Goal: Register for event/course

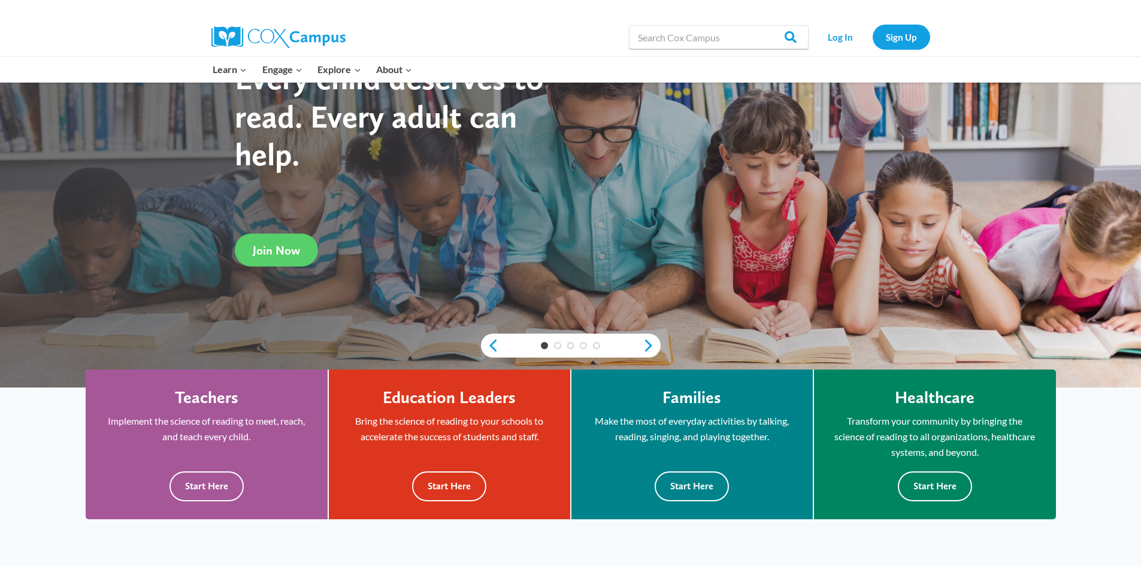
scroll to position [96, 0]
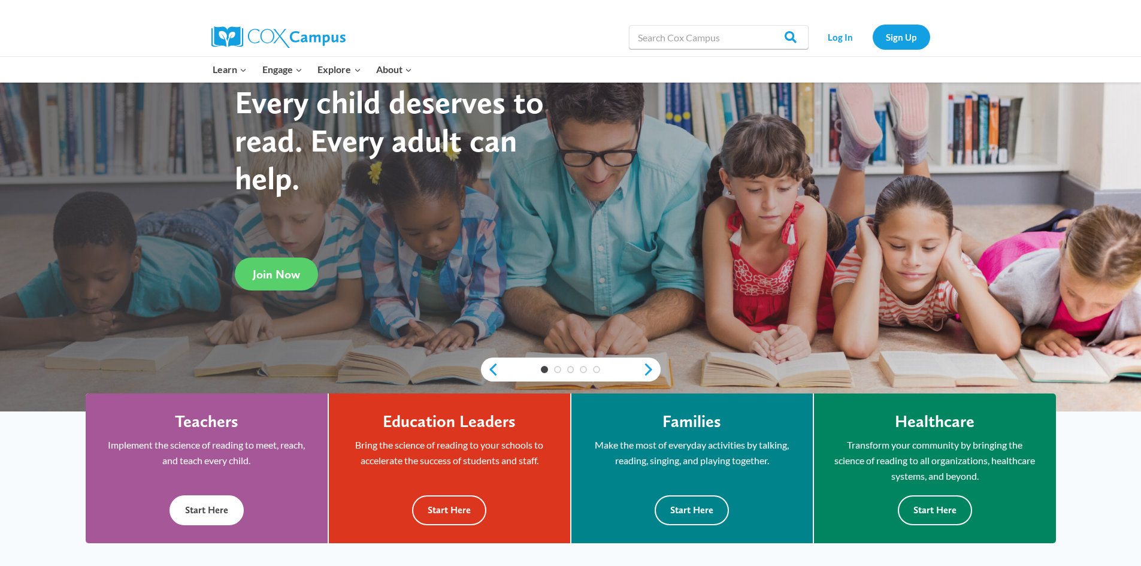
click at [191, 459] on p "Implement the science of reading to meet, reach, and teach every child." at bounding box center [207, 452] width 206 height 31
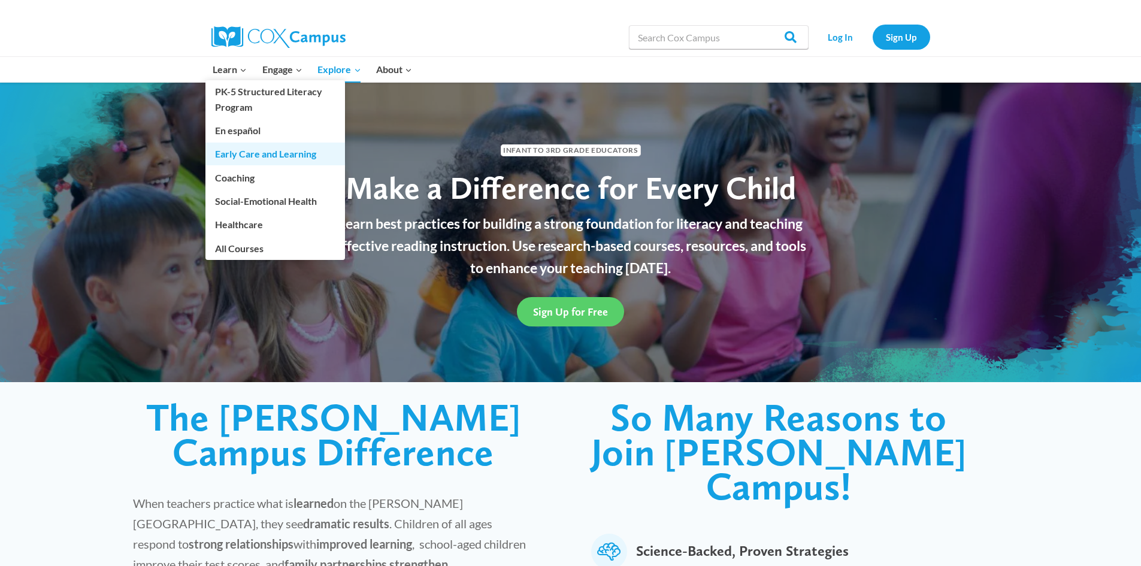
click at [229, 153] on link "Early Care and Learning" at bounding box center [274, 153] width 139 height 23
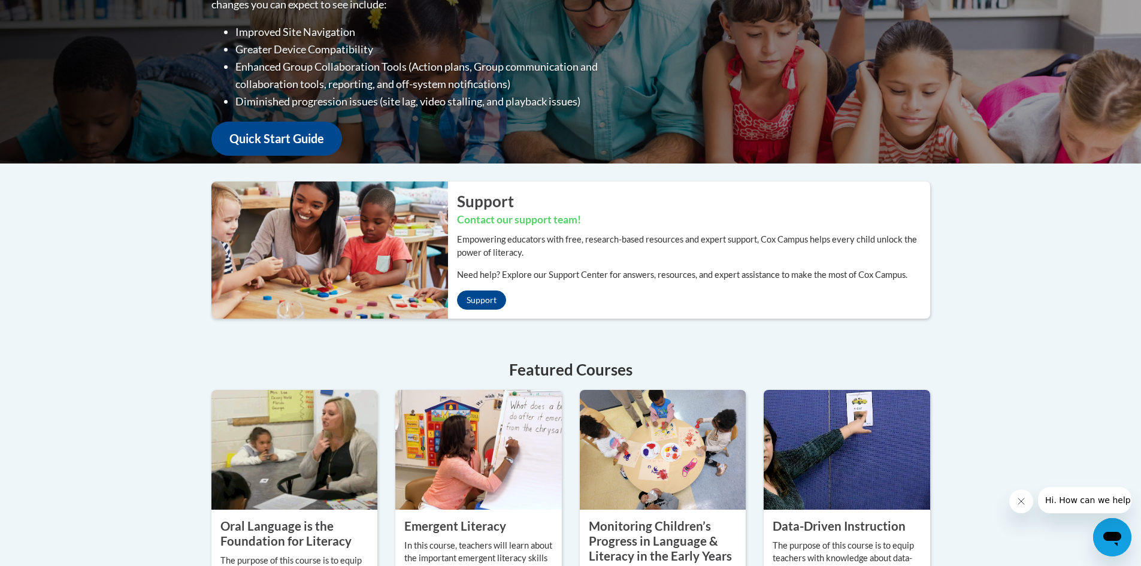
scroll to position [53, 0]
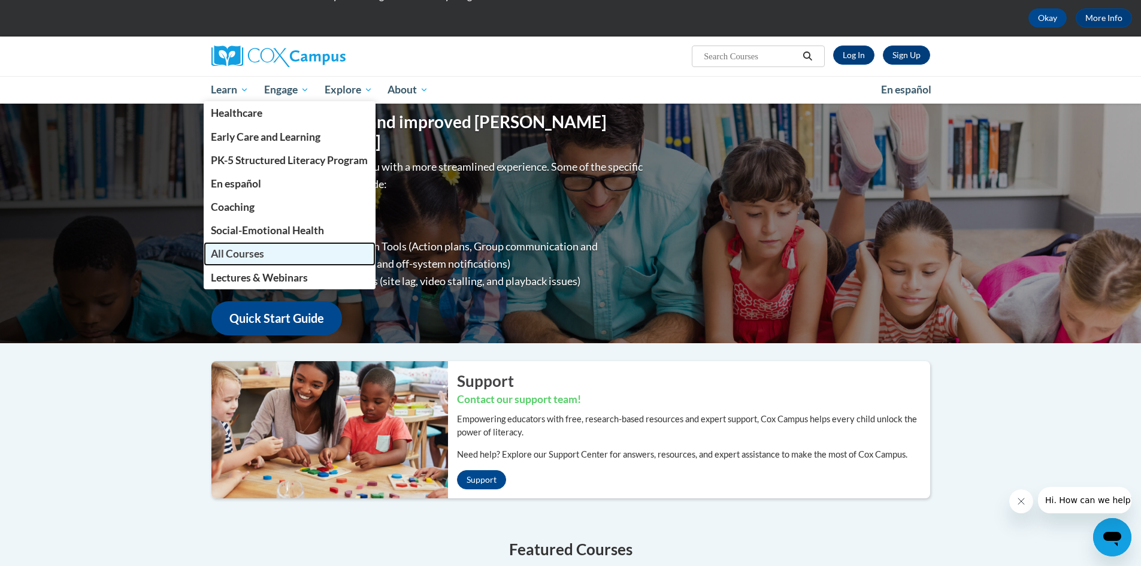
click at [262, 253] on span "All Courses" at bounding box center [237, 253] width 53 height 13
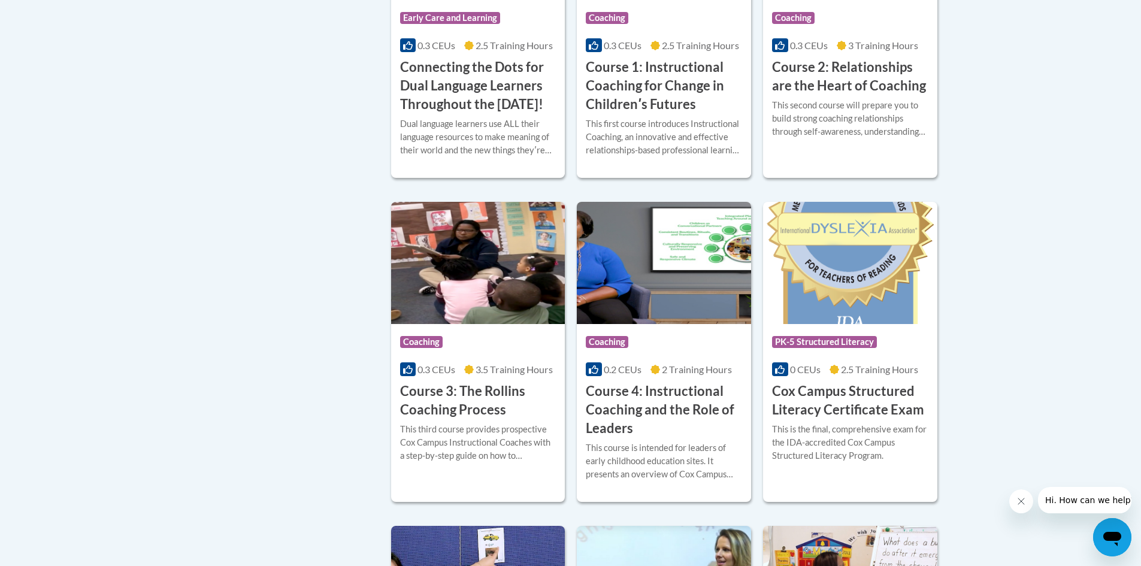
scroll to position [778, 0]
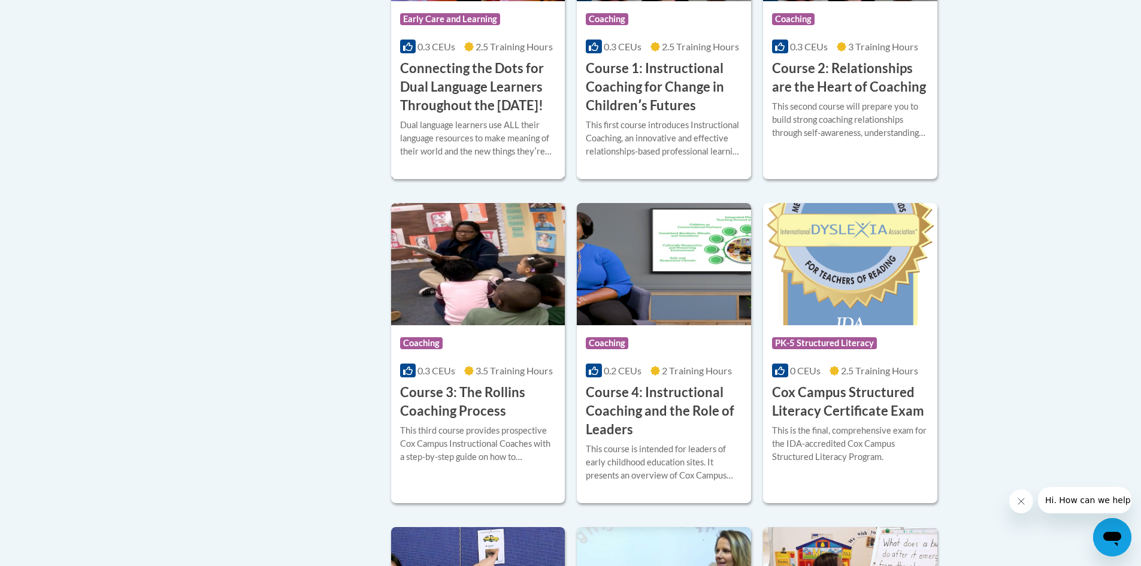
click at [515, 95] on h3 "Connecting the Dots for Dual Language Learners Throughout the Preschool Day!" at bounding box center [478, 86] width 156 height 55
